Goal: Information Seeking & Learning: Learn about a topic

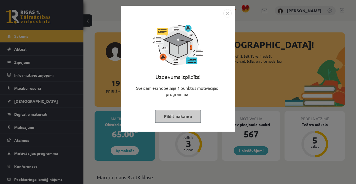
click at [171, 119] on button "Pildīt nākamo" at bounding box center [178, 116] width 46 height 13
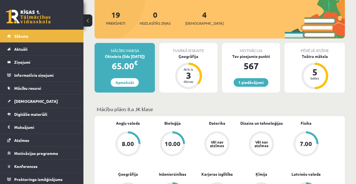
scroll to position [69, 0]
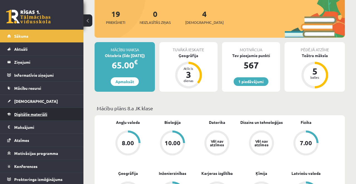
click at [52, 110] on link "Digitālie materiāli" at bounding box center [41, 114] width 69 height 13
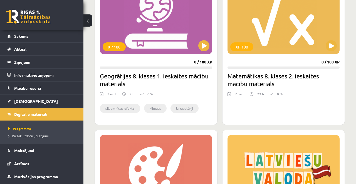
scroll to position [180, 0]
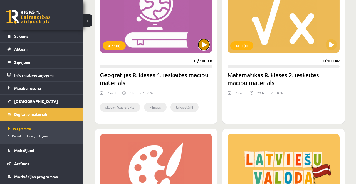
click at [202, 45] on button at bounding box center [203, 44] width 11 height 11
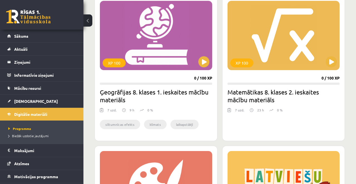
scroll to position [156, 0]
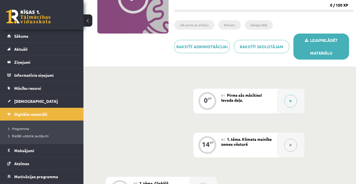
scroll to position [81, 0]
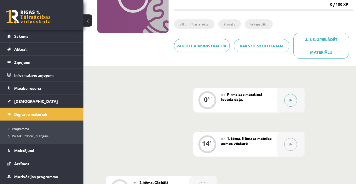
click at [287, 103] on button at bounding box center [290, 100] width 13 height 13
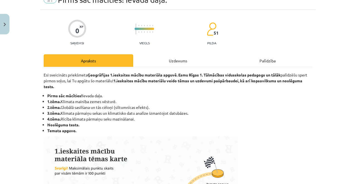
scroll to position [0, 0]
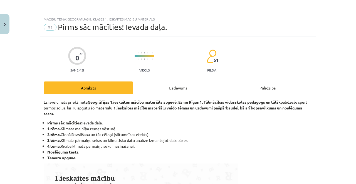
click at [181, 86] on div "Uzdevums" at bounding box center [177, 88] width 89 height 13
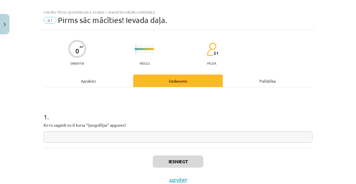
scroll to position [9, 0]
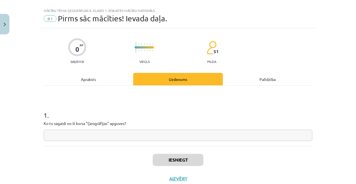
click at [178, 145] on div "1 . Ko tu sagaidi no šī kursa "Ģeogrāfijas" apguves?" at bounding box center [178, 116] width 268 height 61
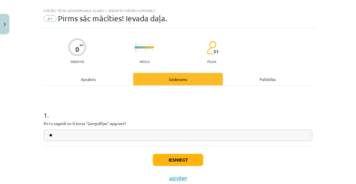
type input "**"
click at [171, 159] on button "Iesniegt" at bounding box center [178, 160] width 51 height 12
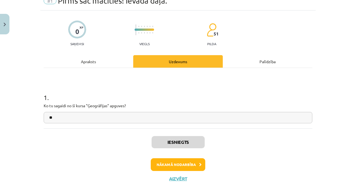
scroll to position [25, 0]
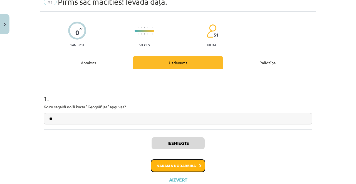
click at [184, 165] on button "Nākamā nodarbība" at bounding box center [178, 166] width 54 height 13
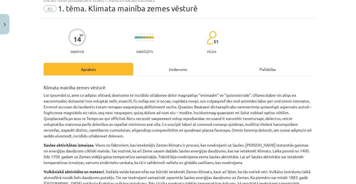
scroll to position [14, 0]
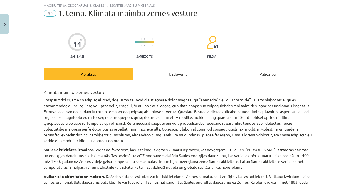
click at [173, 75] on div "Uzdevums" at bounding box center [177, 74] width 89 height 13
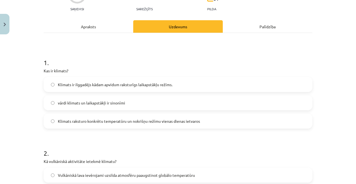
click at [111, 24] on div "Apraksts" at bounding box center [88, 26] width 89 height 13
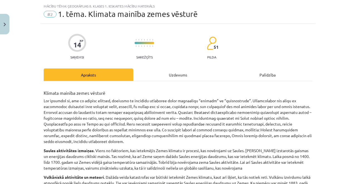
scroll to position [0, 0]
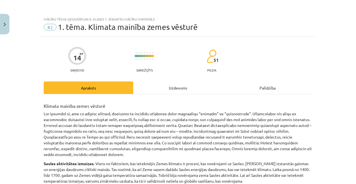
click at [177, 90] on div "Uzdevums" at bounding box center [177, 88] width 89 height 13
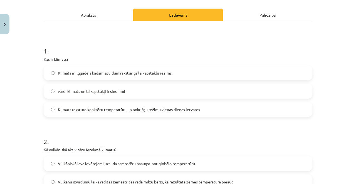
scroll to position [72, 0]
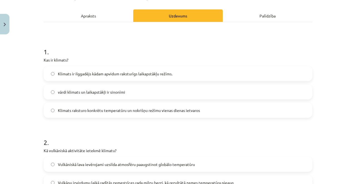
click at [95, 17] on div "Apraksts" at bounding box center [88, 15] width 89 height 13
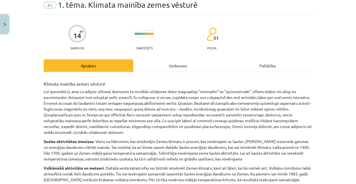
scroll to position [14, 0]
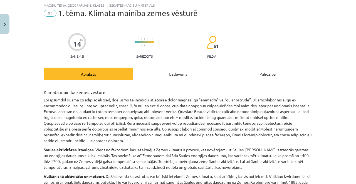
click at [171, 71] on div "Uzdevums" at bounding box center [177, 74] width 89 height 13
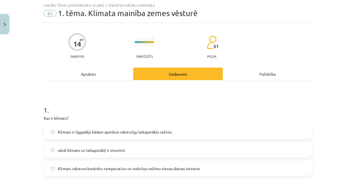
click at [121, 149] on span "vārdi klimats un laikapstākļi ir sinonīmi" at bounding box center [91, 151] width 67 height 6
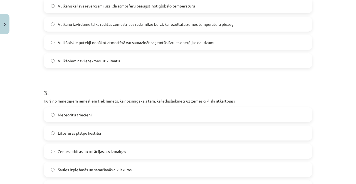
scroll to position [0, 0]
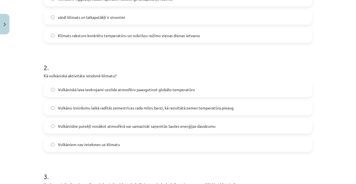
click at [139, 68] on h1 "2 ." at bounding box center [178, 62] width 268 height 17
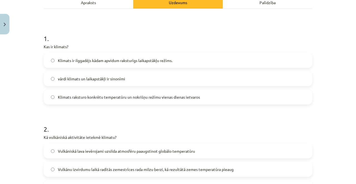
scroll to position [86, 0]
click at [110, 3] on div "Apraksts" at bounding box center [88, 2] width 89 height 13
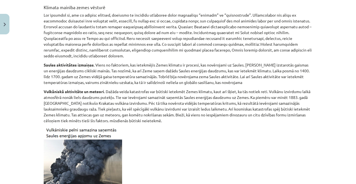
scroll to position [99, 0]
click at [135, 93] on p "Vulkāniskā aktivitāte un meteori . Dažāda veida katastrofas var būtiski ietekmē…" at bounding box center [178, 106] width 268 height 35
click at [151, 94] on p "Vulkāniskā aktivitāte un meteori . Dažāda veida katastrofas var būtiski ietekmē…" at bounding box center [178, 106] width 268 height 35
click at [168, 97] on p "Vulkāniskā aktivitāte un meteori . Dažāda veida katastrofas var būtiski ietekmē…" at bounding box center [178, 106] width 268 height 35
click at [204, 94] on p "Vulkāniskā aktivitāte un meteori . Dažāda veida katastrofas var būtiski ietekmē…" at bounding box center [178, 106] width 268 height 35
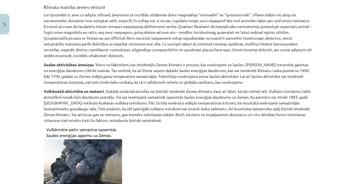
click at [216, 93] on p "Vulkāniskā aktivitāte un meteori . Dažāda veida katastrofas var būtiski ietekmē…" at bounding box center [178, 106] width 268 height 35
click at [233, 96] on p "Vulkāniskā aktivitāte un meteori . Dažāda veida katastrofas var būtiski ietekmē…" at bounding box center [178, 106] width 268 height 35
click at [247, 94] on p "Vulkāniskā aktivitāte un meteori . Dažāda veida katastrofas var būtiski ietekmē…" at bounding box center [178, 106] width 268 height 35
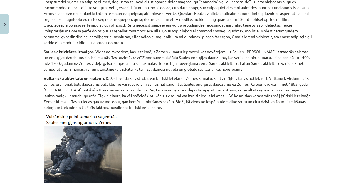
scroll to position [112, 0]
click at [275, 78] on p "Vulkāniskā aktivitāte un meteori . Dažāda veida katastrofas var būtiski ietekmē…" at bounding box center [178, 93] width 268 height 35
click at [286, 77] on p "Vulkāniskā aktivitāte un meteori . Dažāda veida katastrofas var būtiski ietekmē…" at bounding box center [178, 93] width 268 height 35
click at [293, 76] on p "Vulkāniskā aktivitāte un meteori . Dažāda veida katastrofas var būtiski ietekmē…" at bounding box center [178, 93] width 268 height 35
click at [293, 80] on p "Vulkāniskā aktivitāte un meteori . Dažāda veida katastrofas var būtiski ietekmē…" at bounding box center [178, 93] width 268 height 35
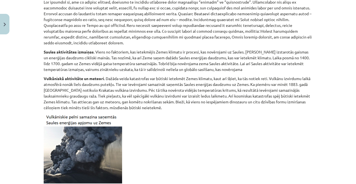
click at [301, 77] on p "Vulkāniskā aktivitāte un meteori . Dažāda veida katastrofas var būtiski ietekmē…" at bounding box center [178, 93] width 268 height 35
click at [64, 85] on p "Vulkāniskā aktivitāte un meteori . Dažāda veida katastrofas var būtiski ietekmē…" at bounding box center [178, 93] width 268 height 35
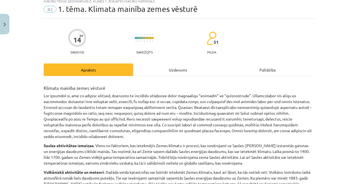
click at [174, 70] on div "Uzdevums" at bounding box center [177, 70] width 89 height 13
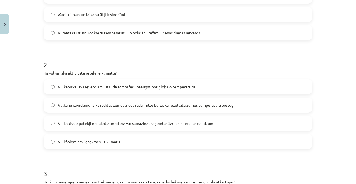
scroll to position [152, 0]
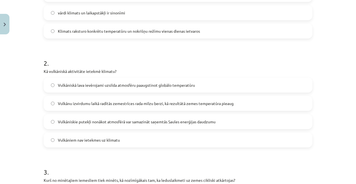
click at [138, 123] on span "Vulkāniskie putekļi nonākot atmosfērā var samazināt saņemtās Saules enerģijas d…" at bounding box center [137, 122] width 158 height 6
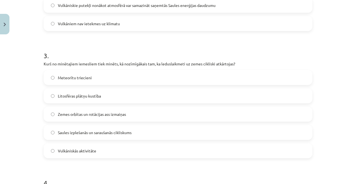
scroll to position [269, 0]
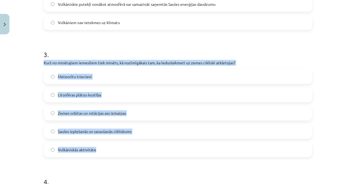
copy div "Kurš no minētajiem iemesliem tiek minēts, kā nozīmīgākais tam, ka leduslaikmeti…"
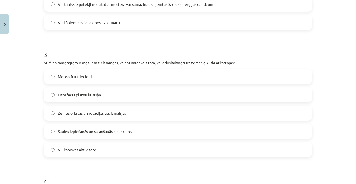
click at [153, 111] on label "Zemes orbītas un rotācijas ass izmaiņas" at bounding box center [177, 113] width 267 height 14
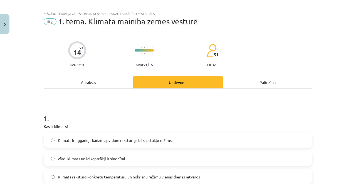
scroll to position [0, 0]
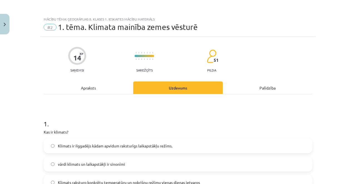
click at [96, 87] on div "Apraksts" at bounding box center [88, 88] width 89 height 13
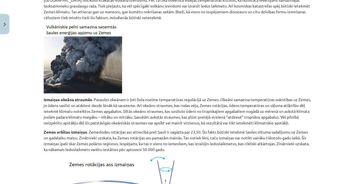
scroll to position [202, 0]
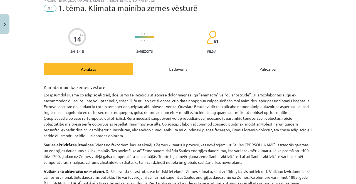
click at [178, 72] on div "Uzdevums" at bounding box center [177, 69] width 89 height 13
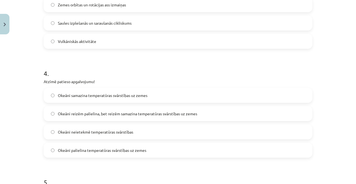
scroll to position [378, 0]
click at [173, 93] on label "Okeāni samazina temperatūras svārstības uz zemes" at bounding box center [177, 96] width 267 height 14
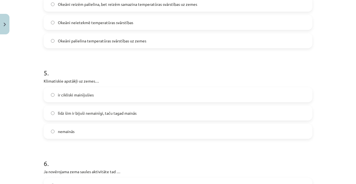
scroll to position [488, 0]
click at [168, 111] on label "līdz šim ir bijuši nemainīgi, taču tagad mainās" at bounding box center [177, 113] width 267 height 14
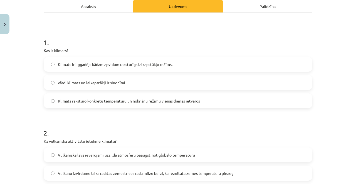
scroll to position [0, 0]
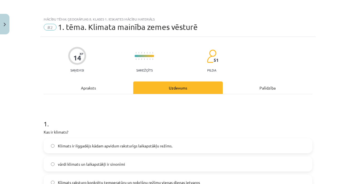
click at [96, 82] on div "Apraksts" at bounding box center [88, 88] width 89 height 13
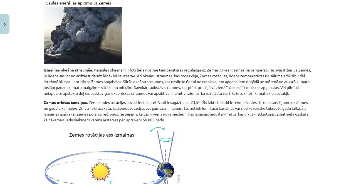
scroll to position [234, 0]
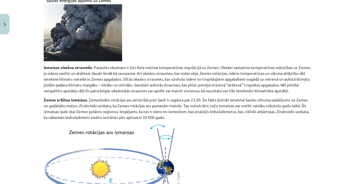
click at [174, 105] on p "Zemes orbītas izmaiņas . Zemeslodes rotācijas ass attiecībā pret Sauli ir sagāz…" at bounding box center [178, 108] width 268 height 23
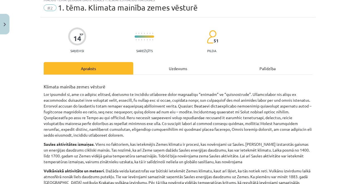
scroll to position [0, 0]
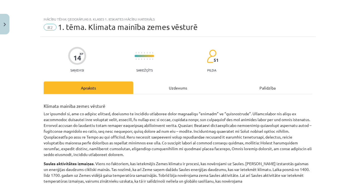
click at [171, 89] on div "Uzdevums" at bounding box center [177, 88] width 89 height 13
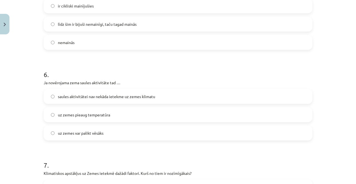
scroll to position [577, 0]
click at [144, 115] on label "uz zemes pieaug temperatūra" at bounding box center [177, 115] width 267 height 14
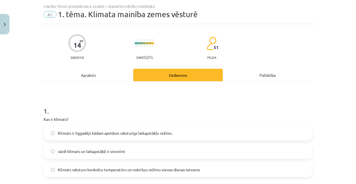
scroll to position [0, 0]
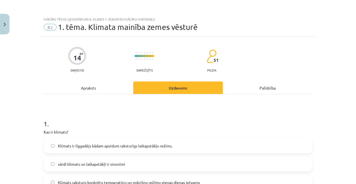
click at [119, 88] on div "Apraksts" at bounding box center [88, 88] width 89 height 13
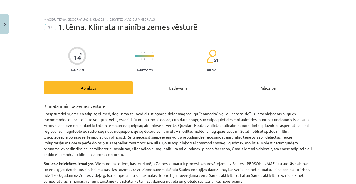
click at [184, 88] on div "Uzdevums" at bounding box center [177, 88] width 89 height 13
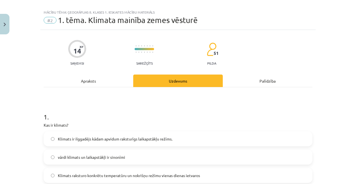
scroll to position [14, 0]
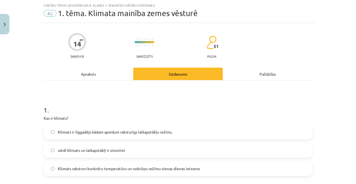
click at [105, 79] on div "Apraksts" at bounding box center [88, 74] width 89 height 13
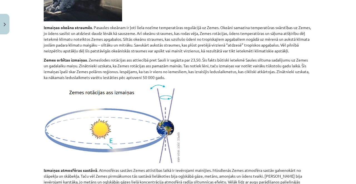
scroll to position [274, 0]
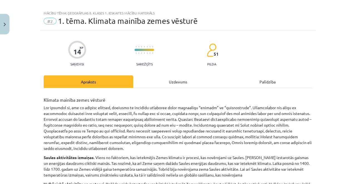
click at [181, 82] on div "Uzdevums" at bounding box center [177, 82] width 89 height 13
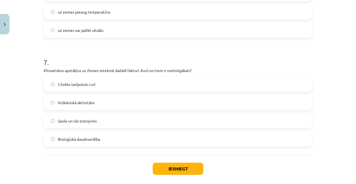
scroll to position [689, 0]
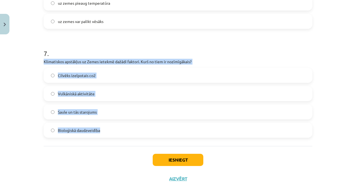
copy div "Klimatiskos apstākļus uz Zemes ietekmē dažādi faktori. Kurš no tiem ir nozīmīgā…"
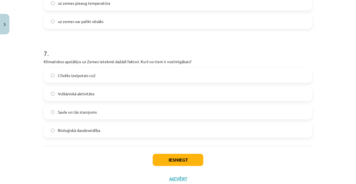
click at [119, 108] on label "Saule un tās starojums" at bounding box center [177, 112] width 267 height 14
click at [188, 161] on button "Iesniegt" at bounding box center [178, 160] width 51 height 12
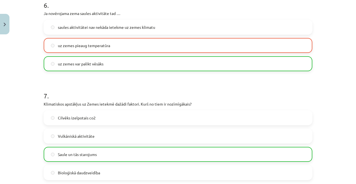
scroll to position [707, 0]
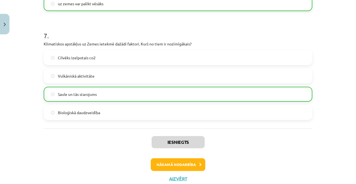
click at [176, 182] on div "Iesniegts Nākamā nodarbība Aizvērt" at bounding box center [178, 157] width 268 height 57
click at [178, 181] on button "Aizvērt" at bounding box center [177, 179] width 21 height 6
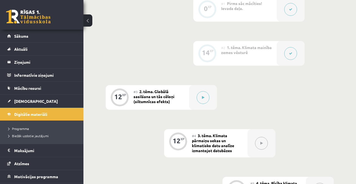
scroll to position [166, 0]
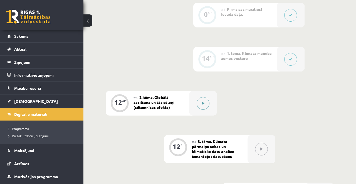
click at [199, 103] on button at bounding box center [202, 103] width 13 height 13
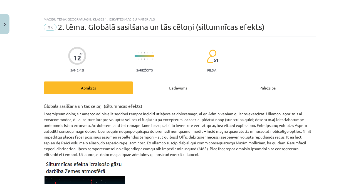
click at [173, 88] on div "Uzdevums" at bounding box center [177, 88] width 89 height 13
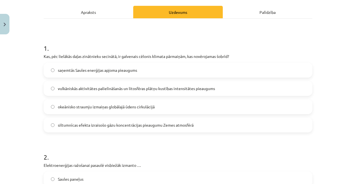
scroll to position [76, 0]
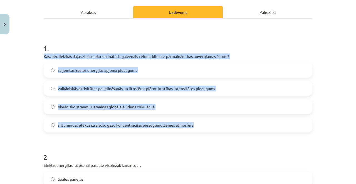
copy div "Kas, pēc lielākās daļas zinātnieku secinātā, ir galvenais cēlonis klimata pārma…"
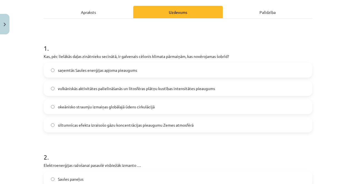
click at [189, 126] on span "siltumnīcas efekta izraisošo gāzu koncentrācijas pieaugumu Zemes atmosfērā" at bounding box center [126, 126] width 136 height 6
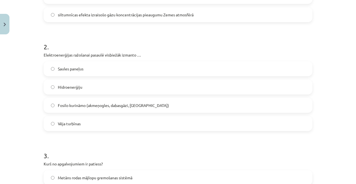
scroll to position [187, 0]
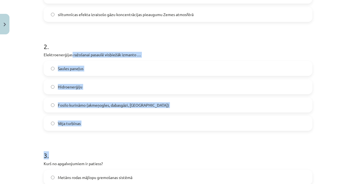
click at [108, 150] on h1 "3 ." at bounding box center [178, 150] width 268 height 17
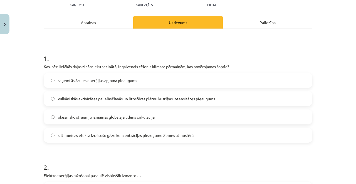
click at [104, 21] on div "Apraksts" at bounding box center [88, 22] width 89 height 13
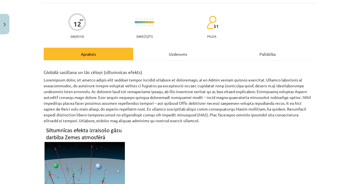
scroll to position [0, 0]
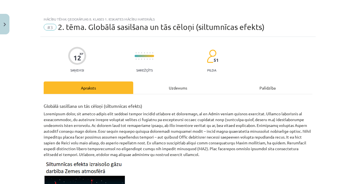
click at [172, 89] on div "Uzdevums" at bounding box center [177, 88] width 89 height 13
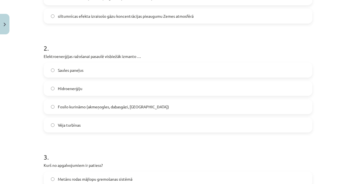
scroll to position [186, 0]
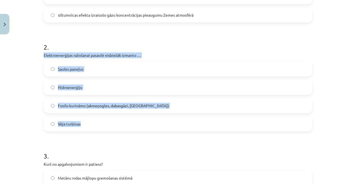
copy div "Elektroenerģijas ražošanai pasaulē visbiežāk izmanto … Saules paneļus Hidroener…"
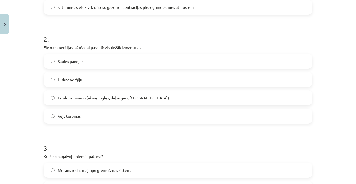
scroll to position [195, 0]
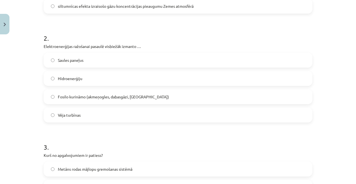
click at [135, 101] on label "Fosilo kurināmo (akmeņogles, dabasgāzi, [GEOGRAPHIC_DATA])" at bounding box center [177, 97] width 267 height 14
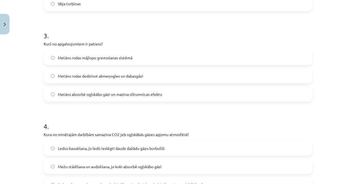
scroll to position [308, 0]
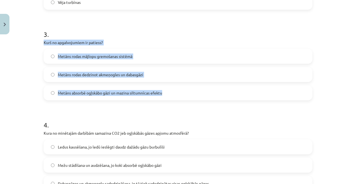
copy div "Kurš no apgalvojumiem ir patiess? Metāns rodas mājlopu gremošanas sistēmā Metān…"
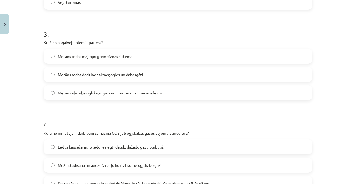
click at [166, 56] on label "Metāns rodas mājlopu gremošanas sistēmā" at bounding box center [177, 56] width 267 height 14
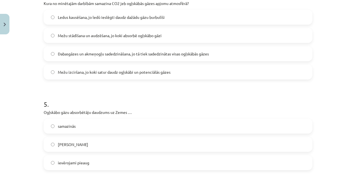
scroll to position [438, 0]
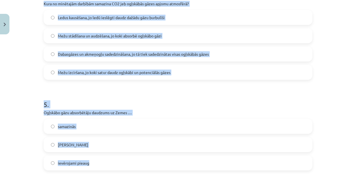
copy form "Kura no minētajām darbībām samazina CO2 jeb ogļskābās gāzes apjomu atmosfērā? L…"
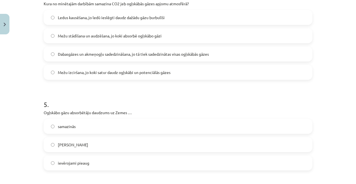
click at [183, 43] on div "Mežu stādīšana un audzēšana, jo koki absorbē ogļskābo gāzi" at bounding box center [178, 35] width 268 height 15
click at [186, 38] on label "Mežu stādīšana un audzēšana, jo koki absorbē ogļskābo gāzi" at bounding box center [177, 36] width 267 height 14
click at [121, 128] on label "samazinās" at bounding box center [177, 127] width 267 height 14
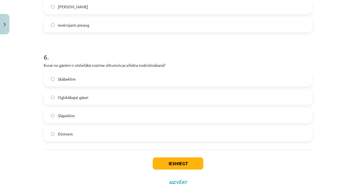
scroll to position [580, 0]
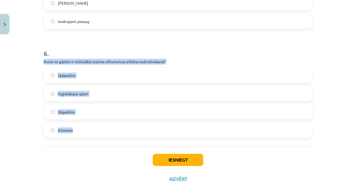
copy div "Kurai no gāzēm ir vislielākā nozīme siltumnīcas efekta nodrošināšanā? Skābeklim…"
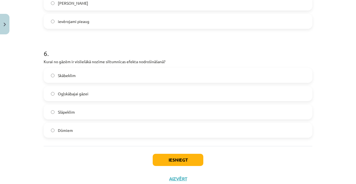
click at [162, 91] on label "Ogļskābajai gāzei" at bounding box center [177, 94] width 267 height 14
click at [189, 160] on button "Iesniegt" at bounding box center [178, 160] width 51 height 12
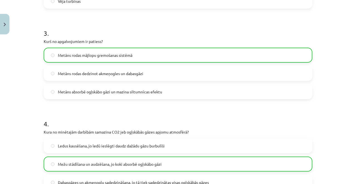
scroll to position [598, 0]
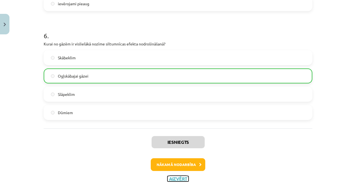
click at [177, 177] on button "Aizvērt" at bounding box center [177, 179] width 21 height 6
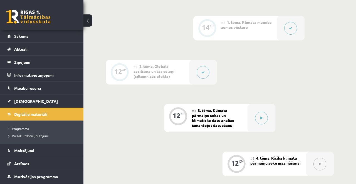
scroll to position [198, 0]
click at [263, 118] on button at bounding box center [261, 118] width 13 height 13
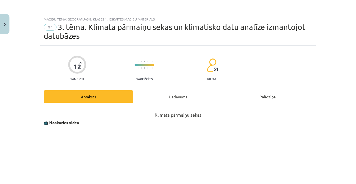
click at [189, 100] on div "Uzdevums" at bounding box center [177, 97] width 89 height 13
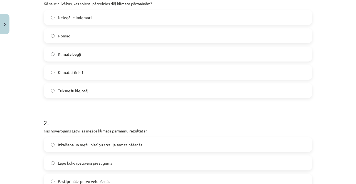
scroll to position [138, 0]
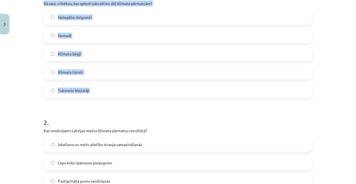
copy div "Kā sauc cilvēkus, kas spiesti pārcelties dēļ klimata pārmaiņām? Nelegālie imigr…"
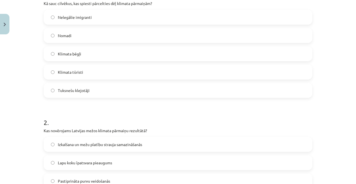
click at [88, 58] on label "Klimata bēgļi" at bounding box center [177, 54] width 267 height 14
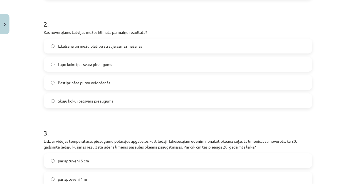
scroll to position [237, 0]
click at [46, 35] on div "2 . Kas novērojams [GEOGRAPHIC_DATA] mežos klimata pārmaiņu rezultātā? Izkalšan…" at bounding box center [178, 59] width 268 height 98
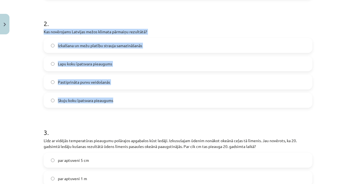
copy div "Kas novērojams Latvijas mežos klimata pārmaiņu rezultātā? Izkalšana un mežu pla…"
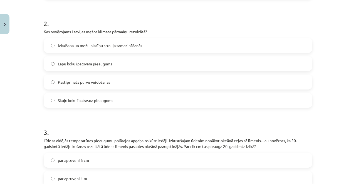
click at [121, 61] on label "Lapu koku īpatsvara pieaugums" at bounding box center [177, 64] width 267 height 14
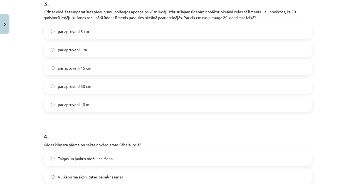
scroll to position [368, 0]
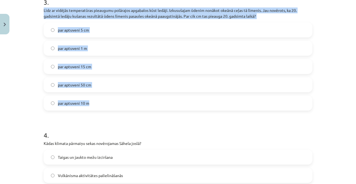
copy div "Līdz ar vidējās temperatūras pieaugumu polārajos apgabalos kūst ledāji. Izkusuš…"
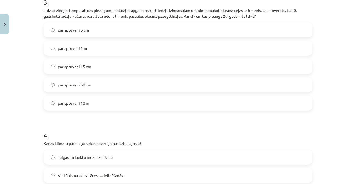
click at [119, 70] on label "par aptuveni 15 cm" at bounding box center [177, 67] width 267 height 14
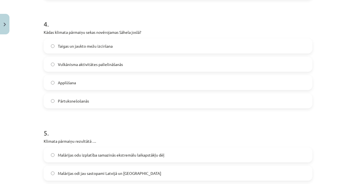
scroll to position [479, 0]
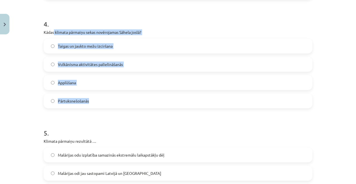
click at [84, 124] on h1 "5 ." at bounding box center [178, 128] width 268 height 17
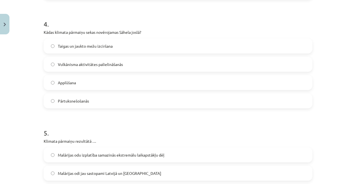
click at [114, 103] on label "Pārtuksnešošanās" at bounding box center [177, 101] width 267 height 14
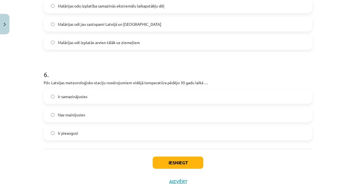
scroll to position [631, 0]
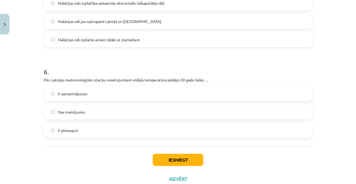
click at [142, 36] on label "Malārijas odi izplatās arvien tālāk uz ziemeļiem" at bounding box center [177, 40] width 267 height 14
click at [111, 132] on label "Ir pieaugusi" at bounding box center [177, 131] width 267 height 14
click at [166, 159] on button "Iesniegt" at bounding box center [178, 160] width 51 height 12
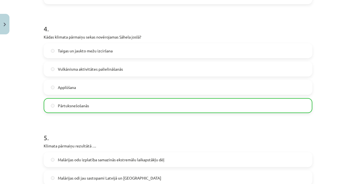
scroll to position [649, 0]
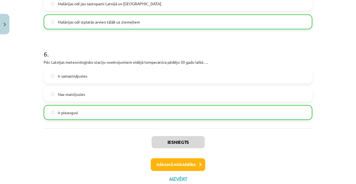
click at [189, 180] on div "Iesniegts Nākamā nodarbība Aizvērt" at bounding box center [178, 157] width 268 height 57
click at [179, 181] on button "Aizvērt" at bounding box center [177, 179] width 21 height 6
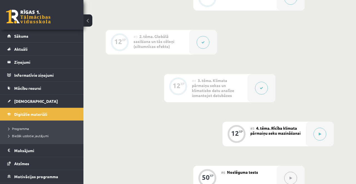
scroll to position [227, 0]
click at [319, 136] on icon at bounding box center [319, 134] width 3 height 3
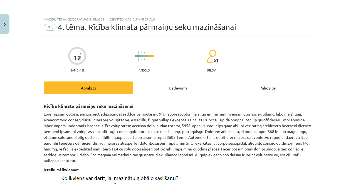
click at [173, 87] on div "Uzdevums" at bounding box center [177, 88] width 89 height 13
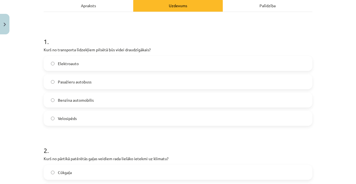
scroll to position [84, 0]
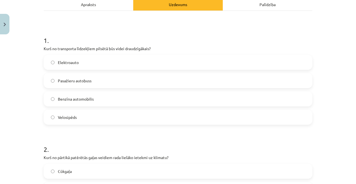
click at [116, 72] on div "Elektroauto Pasažieru autobuss Benzīna automobilis Velosipēds" at bounding box center [178, 90] width 268 height 70
click at [113, 85] on label "Pasažieru autobuss" at bounding box center [177, 81] width 267 height 14
click at [112, 97] on label "Benzīna automobilis" at bounding box center [177, 99] width 267 height 14
click at [106, 110] on div "Velosipēds" at bounding box center [178, 117] width 268 height 15
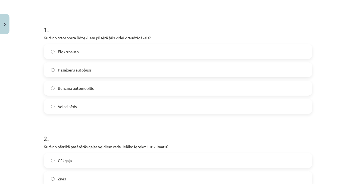
scroll to position [97, 0]
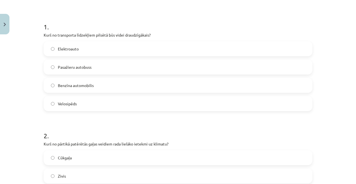
click at [125, 71] on label "Pasažieru autobuss" at bounding box center [177, 67] width 267 height 14
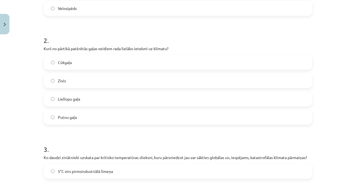
scroll to position [204, 0]
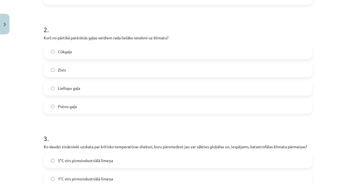
click at [86, 93] on label "Liellopu gaļa" at bounding box center [177, 88] width 267 height 14
click at [110, 109] on label "Putnu gaļa" at bounding box center [177, 107] width 267 height 14
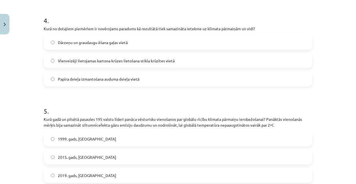
click at [158, 33] on div "4 . Kurā no dotajiem piemēriem ir novērojams paradums kā rezultātā tiek samazin…" at bounding box center [178, 47] width 268 height 80
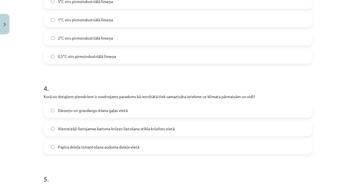
click at [164, 130] on span "Vienreizēji lietojamas kartona krūzes lietošana stikla krūzītes vietā" at bounding box center [116, 129] width 117 height 6
click at [148, 44] on label "2°C virs pirmsindustriālā līmeņa" at bounding box center [177, 38] width 267 height 14
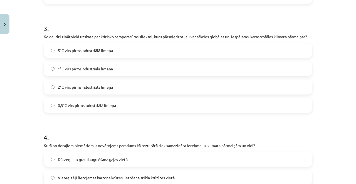
click at [166, 45] on label "5°C virs pirmsindustriālā līmeņa" at bounding box center [177, 51] width 267 height 14
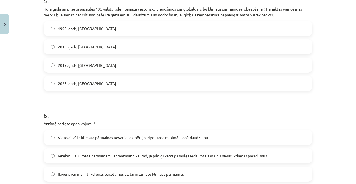
click at [161, 55] on div "1999. gads, [GEOGRAPHIC_DATA] 2015. gads, [GEOGRAPHIC_DATA] 2019. gads, [GEOGRA…" at bounding box center [178, 56] width 268 height 70
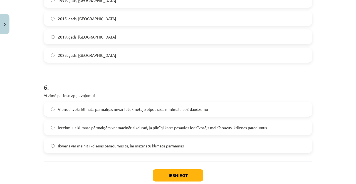
scroll to position [586, 0]
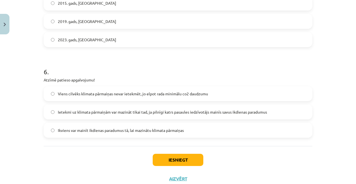
click at [158, 20] on label "2019. gads, [GEOGRAPHIC_DATA]" at bounding box center [177, 21] width 267 height 14
click at [137, 95] on span "Viens cilvēks klimata pārmaiņas nevar ietekmēt, jo elpot rada minimālu co2 daud…" at bounding box center [133, 94] width 150 height 6
click at [179, 160] on button "Iesniegt" at bounding box center [178, 160] width 51 height 12
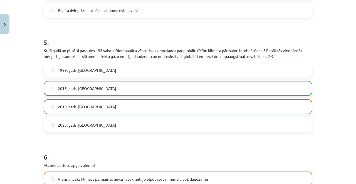
scroll to position [603, 0]
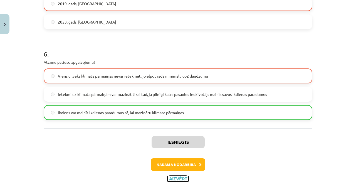
click at [179, 179] on button "Aizvērt" at bounding box center [177, 179] width 21 height 6
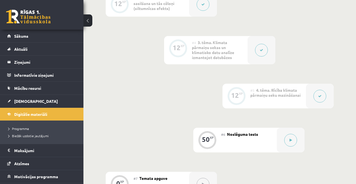
scroll to position [264, 0]
click at [294, 141] on button at bounding box center [290, 141] width 13 height 13
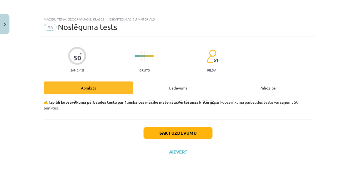
click at [178, 91] on div "Uzdevums" at bounding box center [177, 88] width 89 height 13
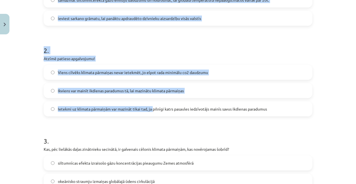
scroll to position [183, 0]
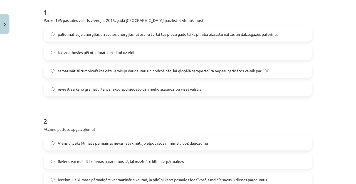
click at [176, 64] on label "samazināt siltumnīcefekta gāzu emisiju daudzumu un nodrošināt, lai globālā temp…" at bounding box center [177, 71] width 267 height 14
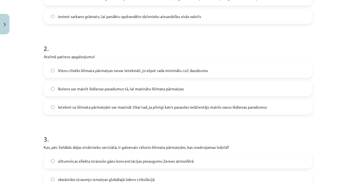
scroll to position [185, 0]
click at [191, 81] on label "Ikviens var mainīt ikdienas paradumus tā, lai mazinātu klimata pārmaiņas" at bounding box center [177, 88] width 267 height 14
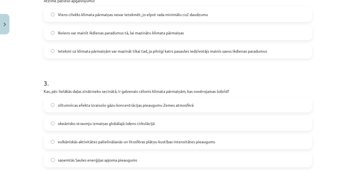
scroll to position [241, 0]
click at [161, 102] on span "siltumnīcas efekta izraisošo gāzu koncentrācijas pieaugumu Zemes atmosfērā" at bounding box center [126, 105] width 136 height 6
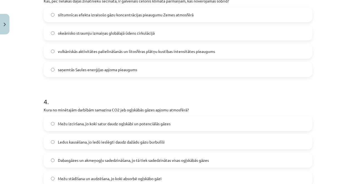
scroll to position [331, 0]
click at [205, 117] on label "Mežu izciršana, jo koki satur daudz ogļskābi un potenciālās gāzes" at bounding box center [177, 124] width 267 height 14
click at [174, 172] on label "Mežu stādīšana un audzēšana, jo koki absorbē ogļskābo gāzi" at bounding box center [177, 179] width 267 height 14
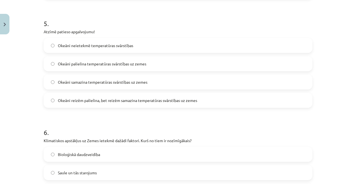
scroll to position [519, 0]
click at [179, 75] on label "Okeāni samazina temperatūras svārstības uz zemes" at bounding box center [177, 82] width 267 height 14
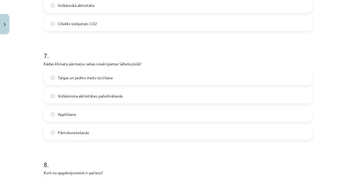
scroll to position [716, 0]
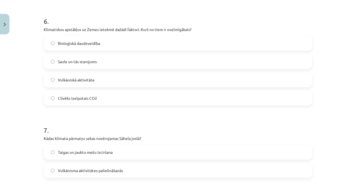
click at [163, 55] on label "Saule un tās starojums" at bounding box center [177, 62] width 267 height 14
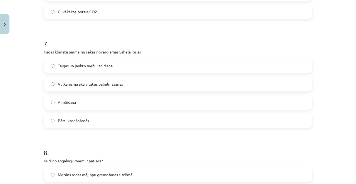
scroll to position [719, 0]
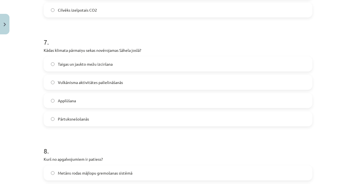
click at [135, 112] on label "Pārtuksnešošanās" at bounding box center [177, 119] width 267 height 14
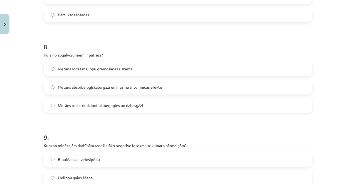
scroll to position [823, 0]
click at [175, 80] on label "Metāns absorbē ogļskābo gāzi un mazina siltumnīcas efektu" at bounding box center [177, 87] width 267 height 14
click at [162, 62] on label "Metāns rodas mājlopu gremošanas sistēmā" at bounding box center [177, 69] width 267 height 14
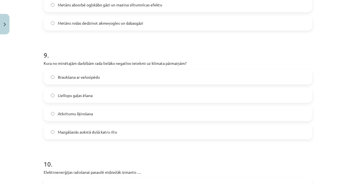
scroll to position [906, 0]
click at [119, 89] on label "Liellopu gaļas ēšana" at bounding box center [177, 96] width 267 height 14
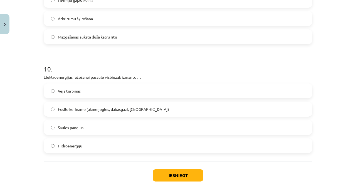
scroll to position [1001, 0]
click at [207, 102] on label "Fosilo kurināmo (akmeņogles, dabasgāzi, [GEOGRAPHIC_DATA])" at bounding box center [177, 109] width 267 height 14
click at [186, 169] on button "Iesniegt" at bounding box center [178, 175] width 51 height 12
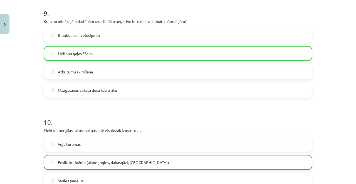
scroll to position [1034, 0]
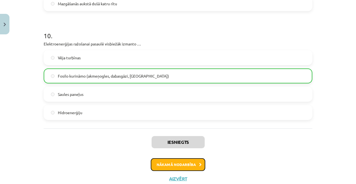
click at [190, 159] on button "Nākamā nodarbība" at bounding box center [178, 165] width 54 height 13
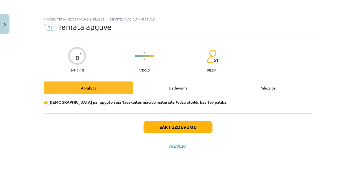
scroll to position [0, 0]
click at [179, 128] on button "Sākt uzdevumu" at bounding box center [177, 127] width 69 height 12
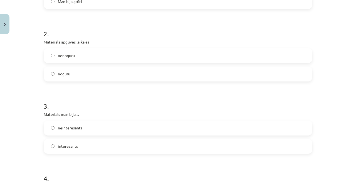
scroll to position [473, 0]
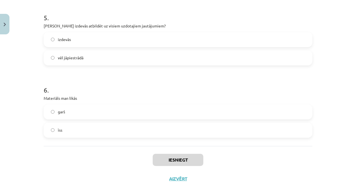
click at [169, 124] on label "īss" at bounding box center [177, 131] width 267 height 14
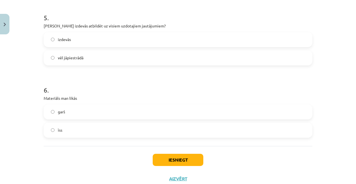
click at [176, 105] on label "garš" at bounding box center [177, 112] width 267 height 14
click at [182, 154] on button "Iesniegt" at bounding box center [178, 160] width 51 height 12
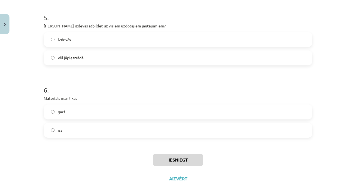
click at [205, 51] on label "vēl jāpiestrādā" at bounding box center [177, 58] width 267 height 14
click at [209, 33] on label "izdevās" at bounding box center [177, 40] width 267 height 14
click at [183, 154] on button "Iesniegt" at bounding box center [178, 160] width 51 height 12
click at [184, 154] on button "Iesniegt" at bounding box center [178, 160] width 51 height 12
click at [187, 154] on button "Iesniegt" at bounding box center [178, 160] width 51 height 12
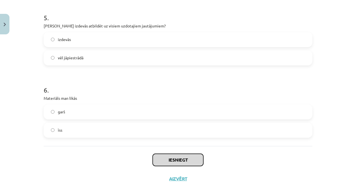
click at [189, 154] on button "Iesniegt" at bounding box center [178, 160] width 51 height 12
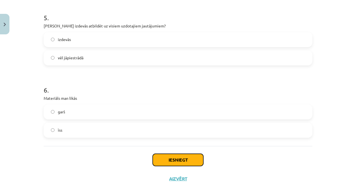
click at [186, 154] on button "Iesniegt" at bounding box center [178, 160] width 51 height 12
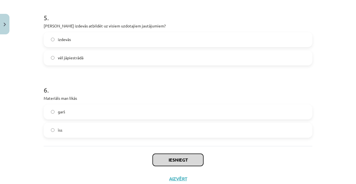
click at [186, 154] on button "Iesniegt" at bounding box center [178, 160] width 51 height 12
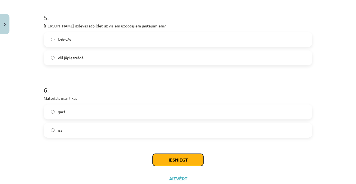
click at [186, 154] on button "Iesniegt" at bounding box center [178, 160] width 51 height 12
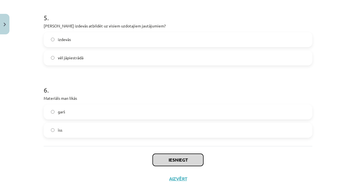
click at [185, 154] on button "Iesniegt" at bounding box center [178, 160] width 51 height 12
click at [184, 154] on button "Iesniegt" at bounding box center [178, 160] width 51 height 12
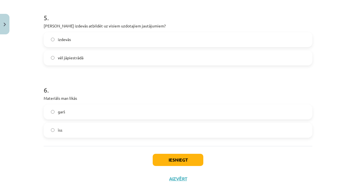
click at [186, 146] on div "Iesniegt Aizvērt" at bounding box center [178, 165] width 268 height 39
click at [183, 154] on button "Iesniegt" at bounding box center [178, 160] width 51 height 12
click at [184, 154] on button "Iesniegt" at bounding box center [178, 160] width 51 height 12
click at [183, 154] on button "Iesniegt" at bounding box center [178, 160] width 51 height 12
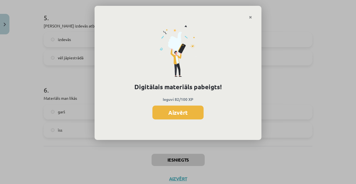
click at [189, 109] on button "Aizvērt" at bounding box center [177, 113] width 51 height 14
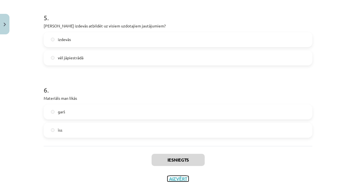
click at [177, 176] on button "Aizvērt" at bounding box center [177, 179] width 21 height 6
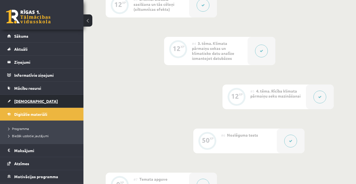
click at [73, 96] on link "[DEMOGRAPHIC_DATA]" at bounding box center [41, 101] width 69 height 13
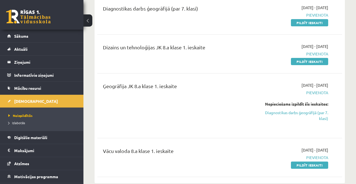
scroll to position [149, 0]
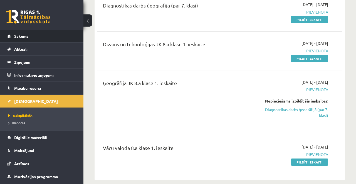
click at [33, 37] on link "Sākums" at bounding box center [41, 36] width 69 height 13
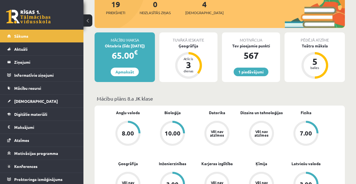
scroll to position [79, 0]
